Goal: Information Seeking & Learning: Check status

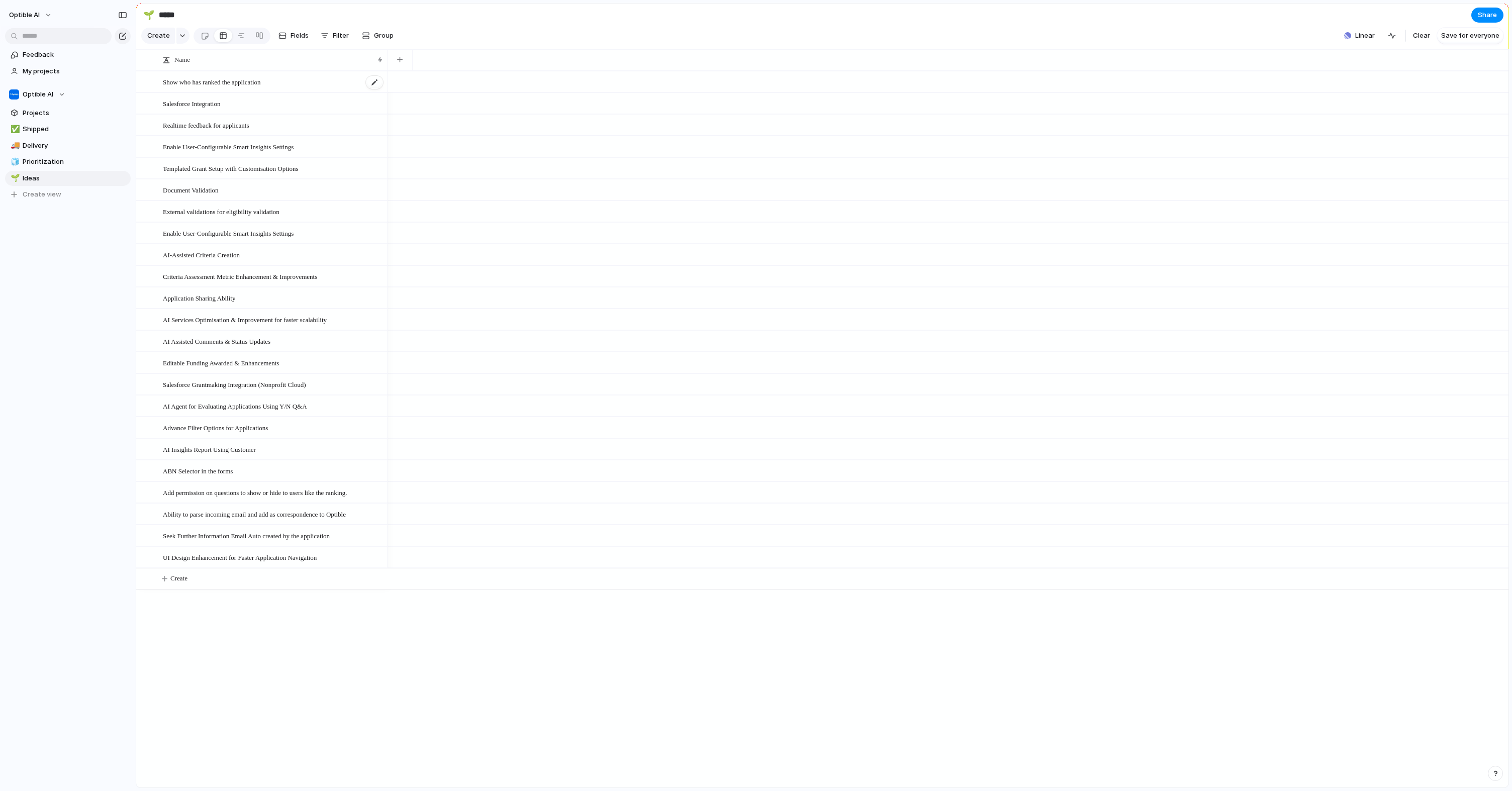
click at [259, 90] on div "Show who has ranked the application" at bounding box center [273, 82] width 221 height 21
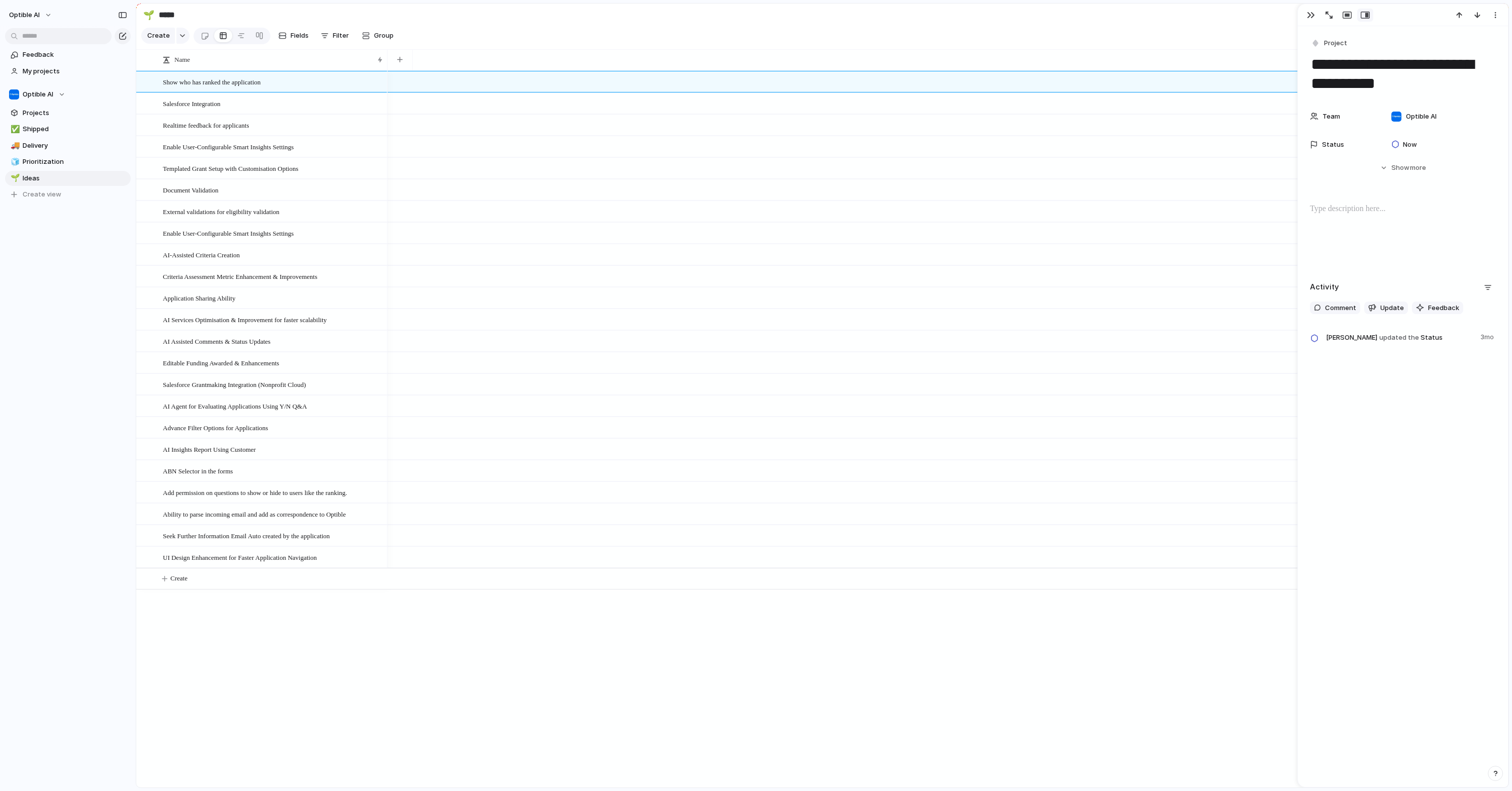
click at [34, 349] on div "Optible AI Feedback My projects Optible AI Projects ✅ Shipped 🚚 Delivery 🧊 Prio…" at bounding box center [67, 396] width 136 height 791
